Goal: Task Accomplishment & Management: Manage account settings

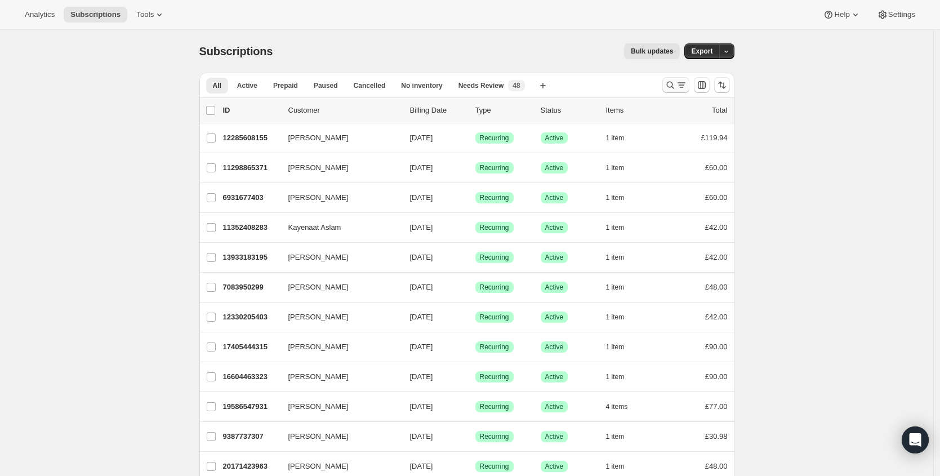
click at [672, 82] on icon "Search and filter results" at bounding box center [670, 84] width 11 height 11
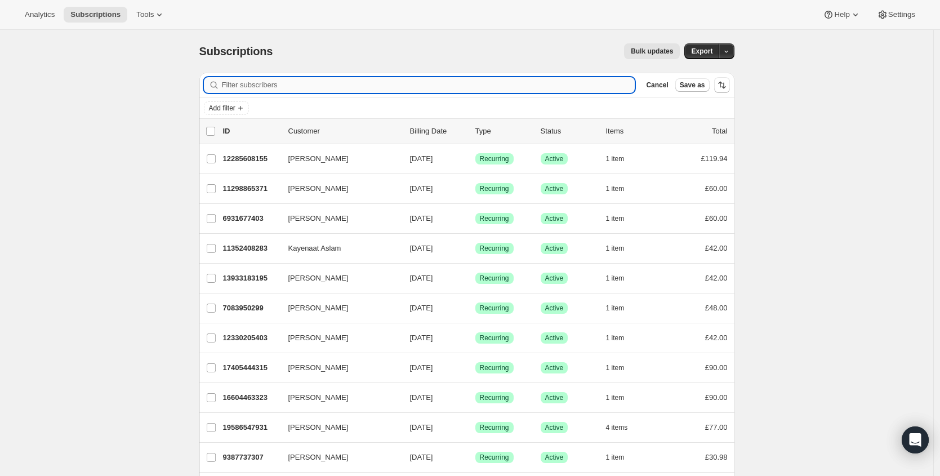
click at [454, 90] on input "Filter subscribers" at bounding box center [429, 85] width 414 height 16
paste input "michaela.s.89@hotmail.co.uk"
type input "michaela.s.89@hotmail.co.uk"
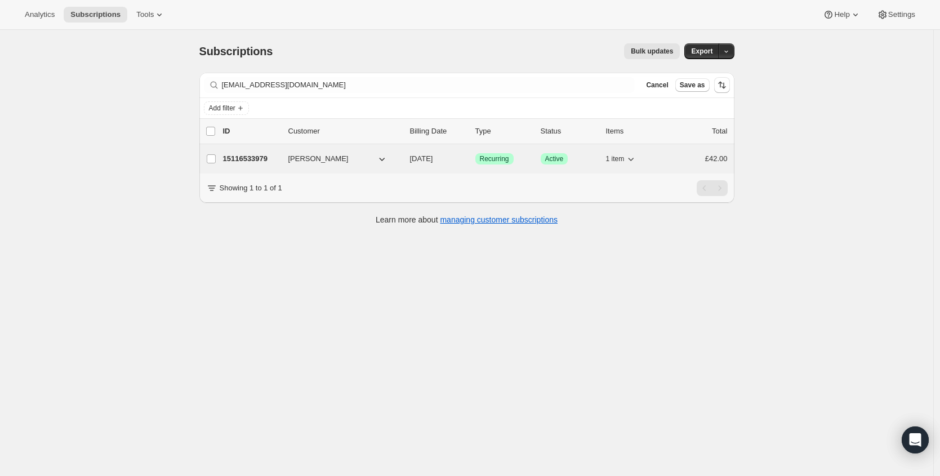
click at [259, 158] on p "15116533979" at bounding box center [251, 158] width 56 height 11
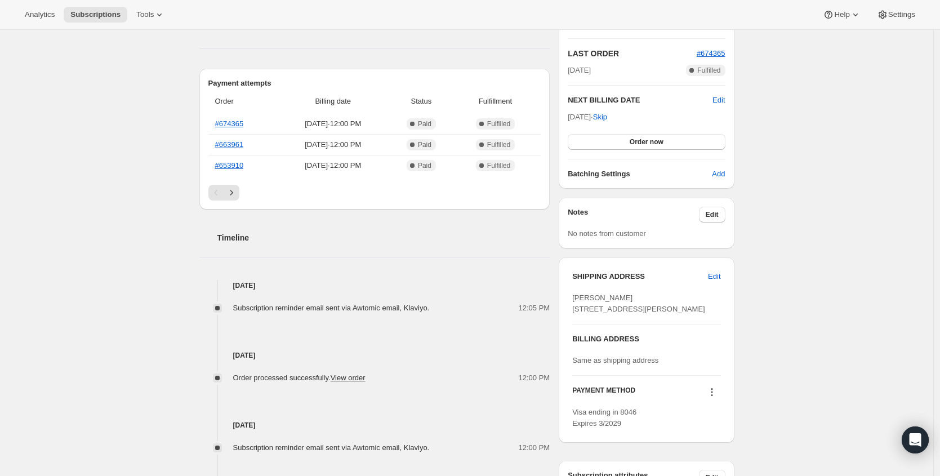
scroll to position [297, 0]
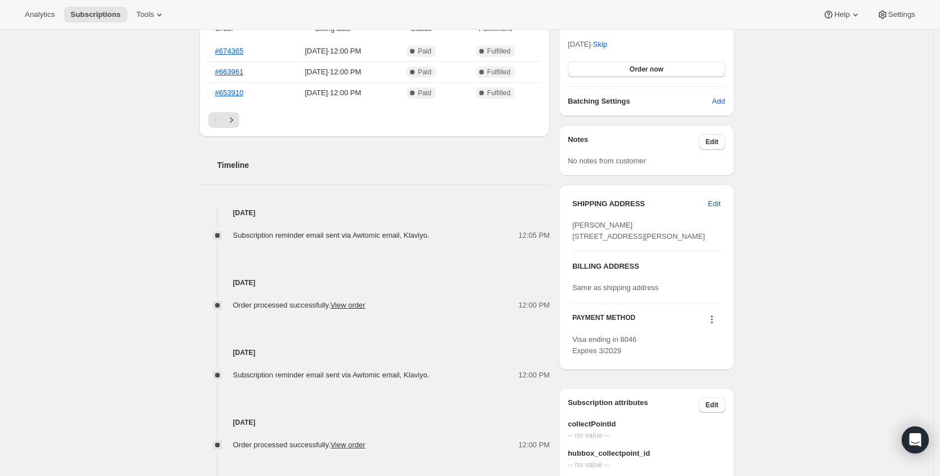
scroll to position [323, 0]
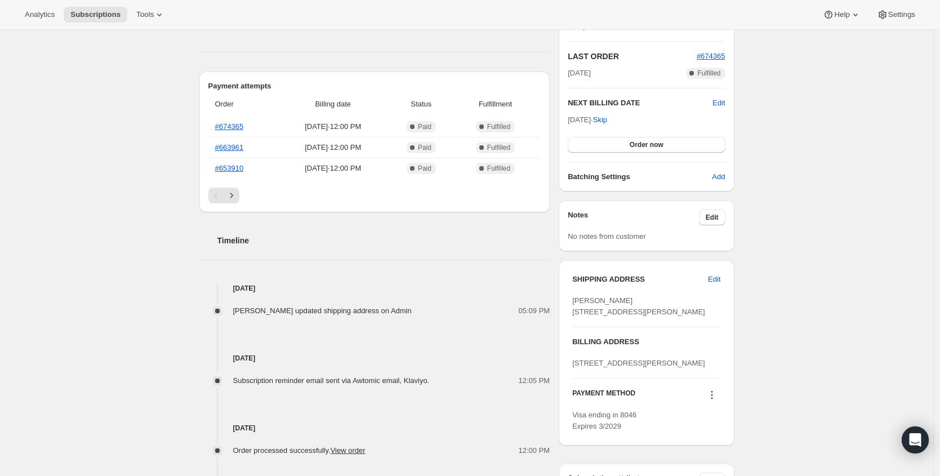
scroll to position [257, 0]
